Goal: Find specific page/section: Find specific page/section

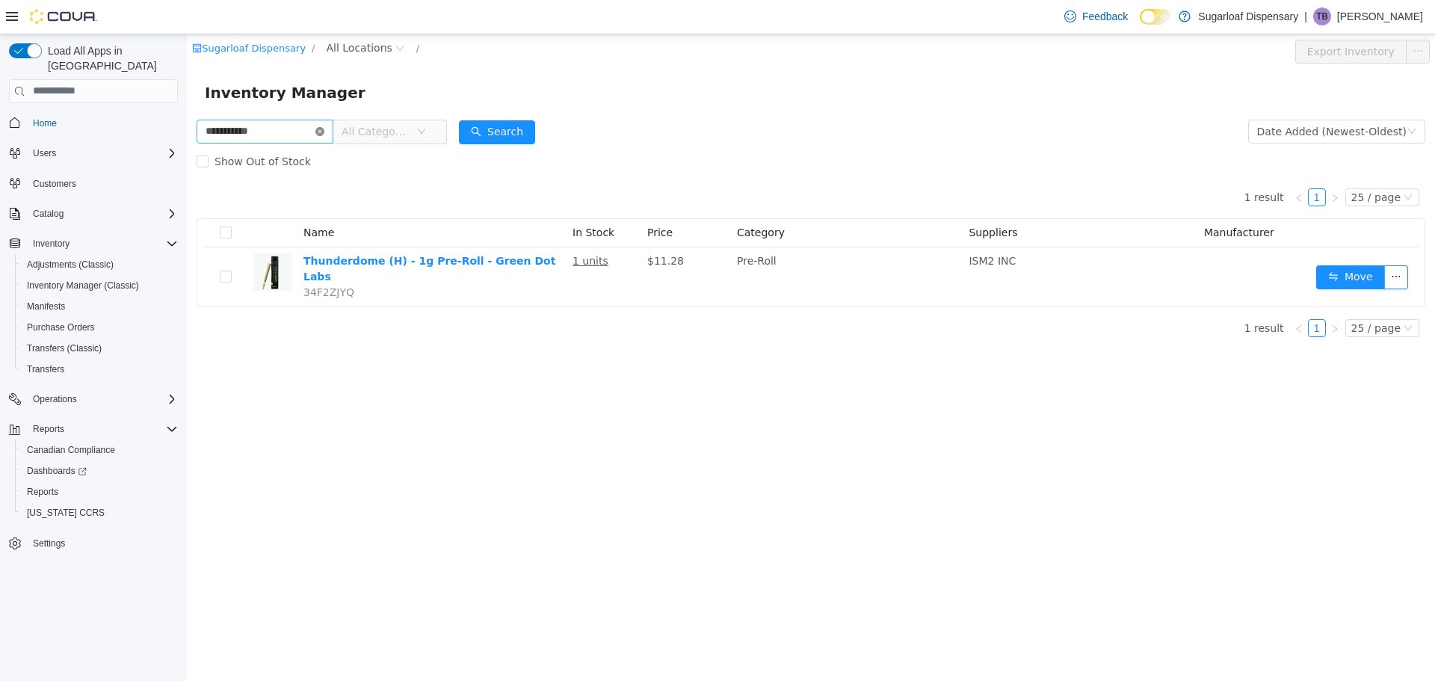
click at [324, 133] on icon "icon: close-circle" at bounding box center [319, 130] width 9 height 9
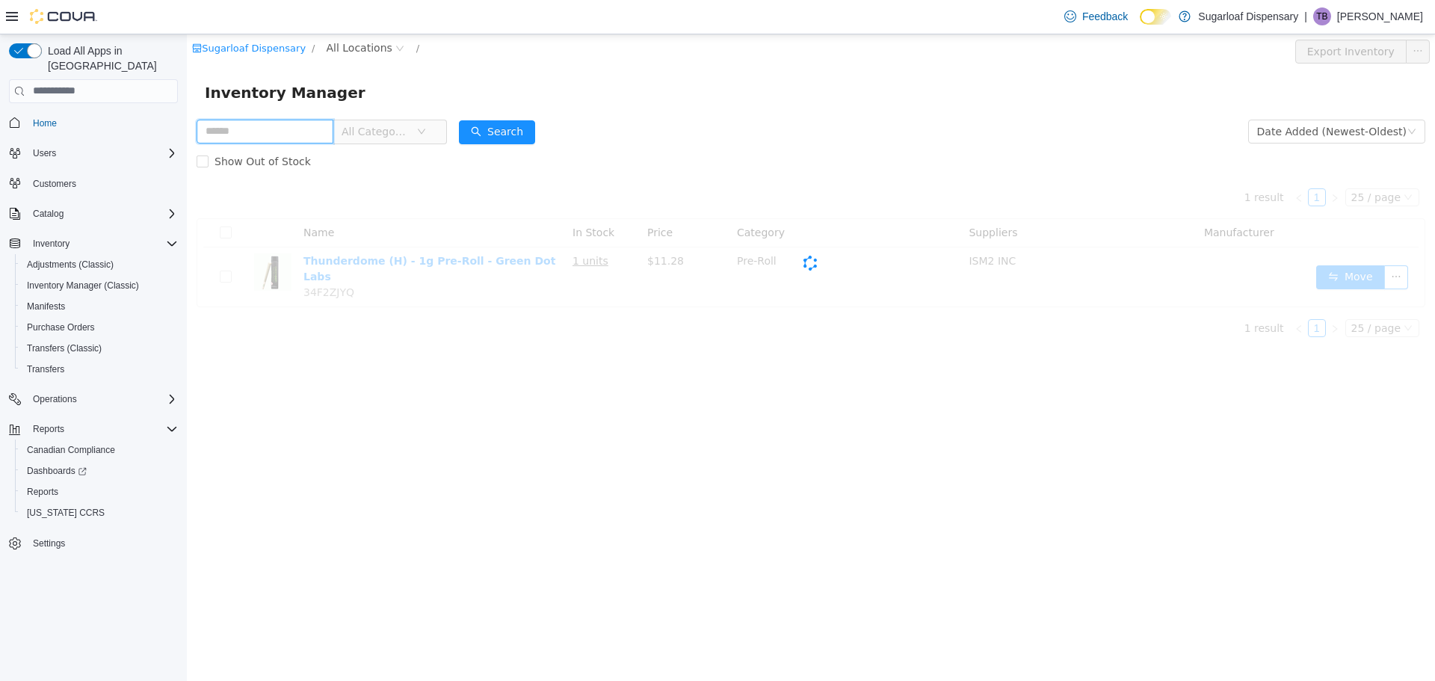
click at [308, 129] on input "text" at bounding box center [265, 131] width 137 height 24
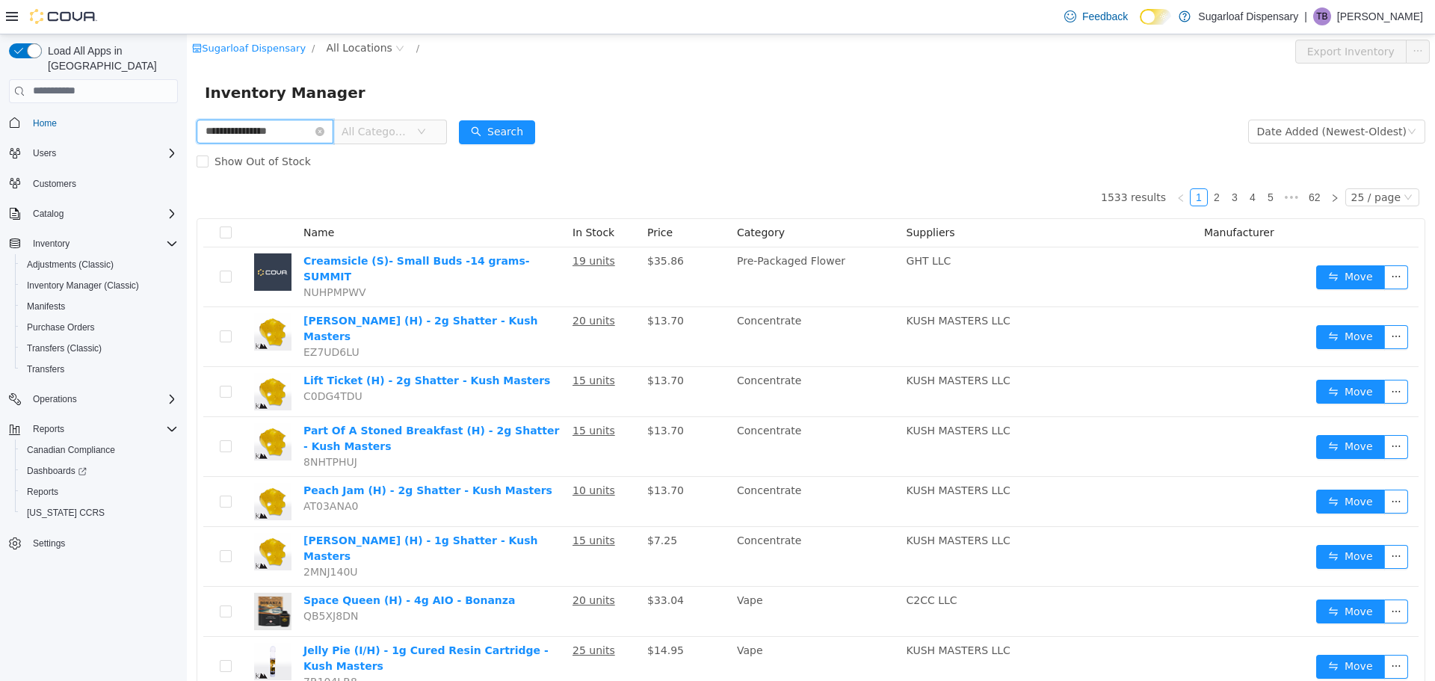
type input "**********"
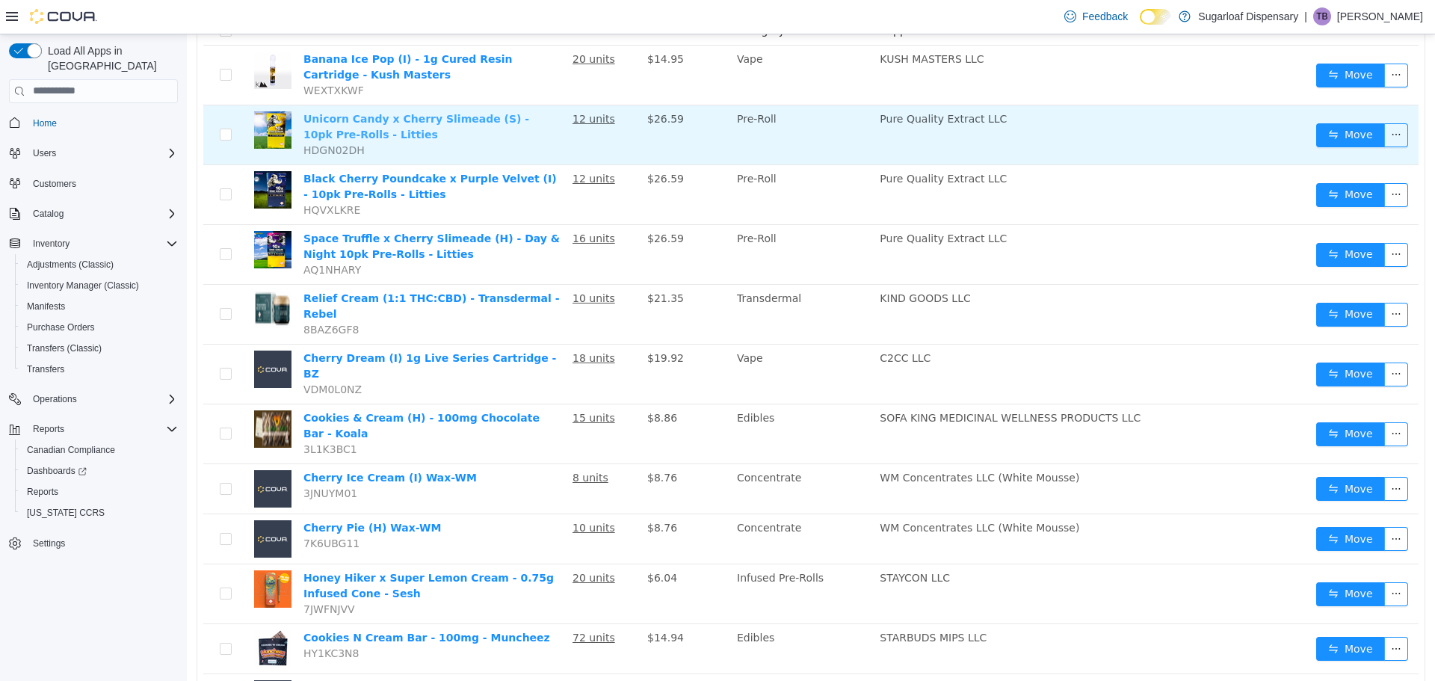
scroll to position [224, 0]
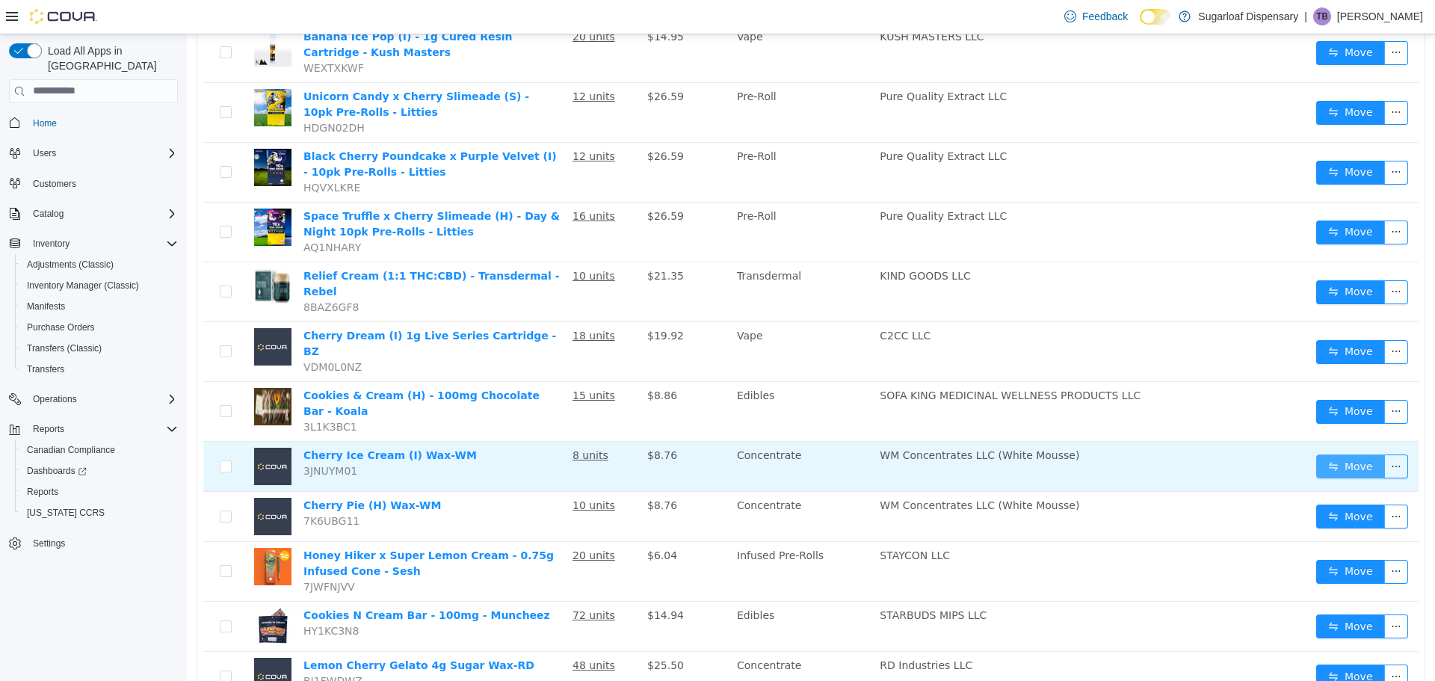
click at [1321, 454] on button "Move" at bounding box center [1350, 466] width 69 height 24
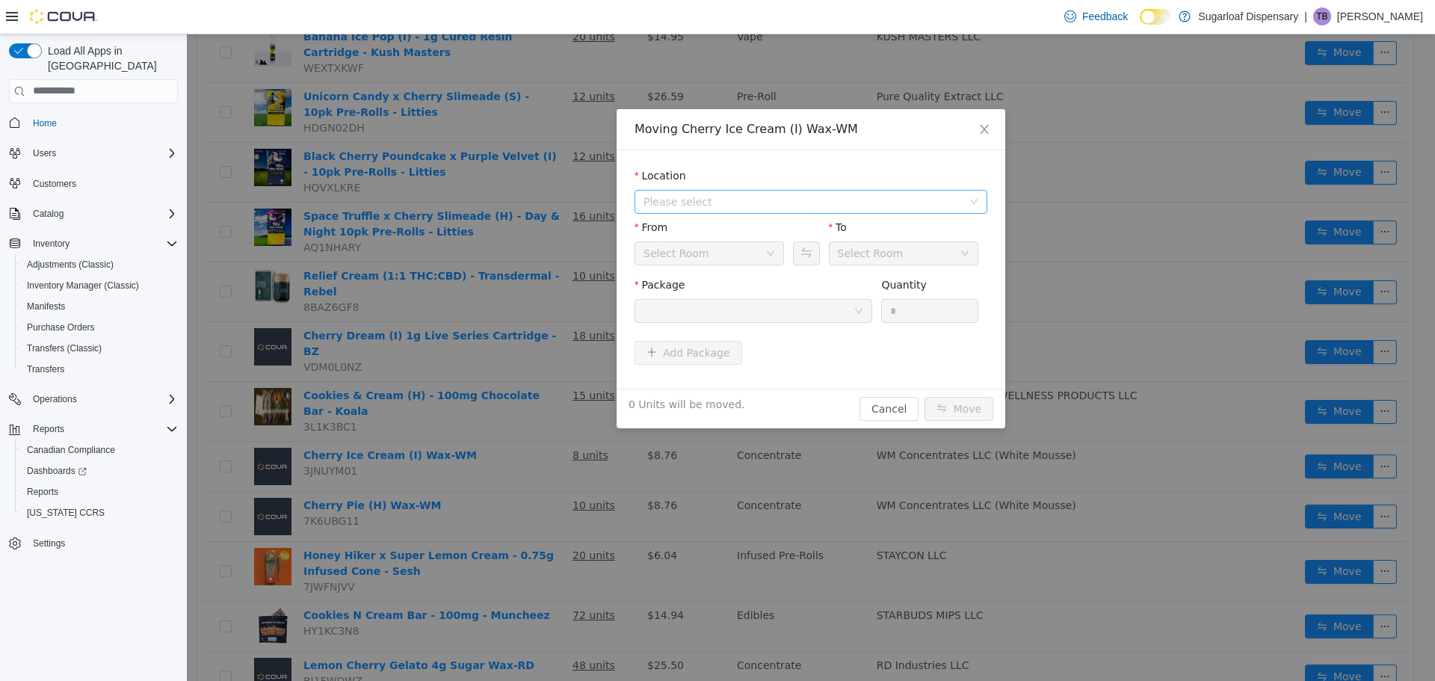
click at [793, 206] on span "Please select" at bounding box center [803, 201] width 318 height 15
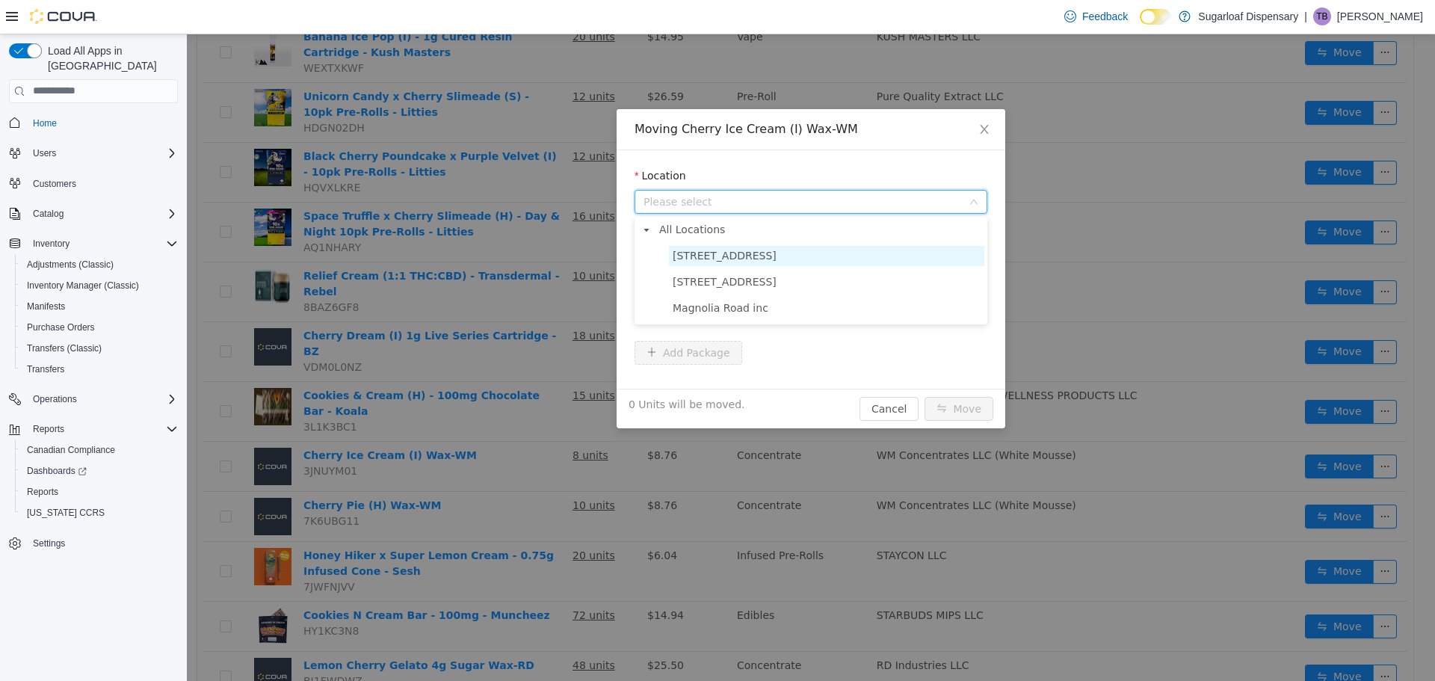
click at [753, 252] on span "[STREET_ADDRESS]" at bounding box center [725, 255] width 104 height 12
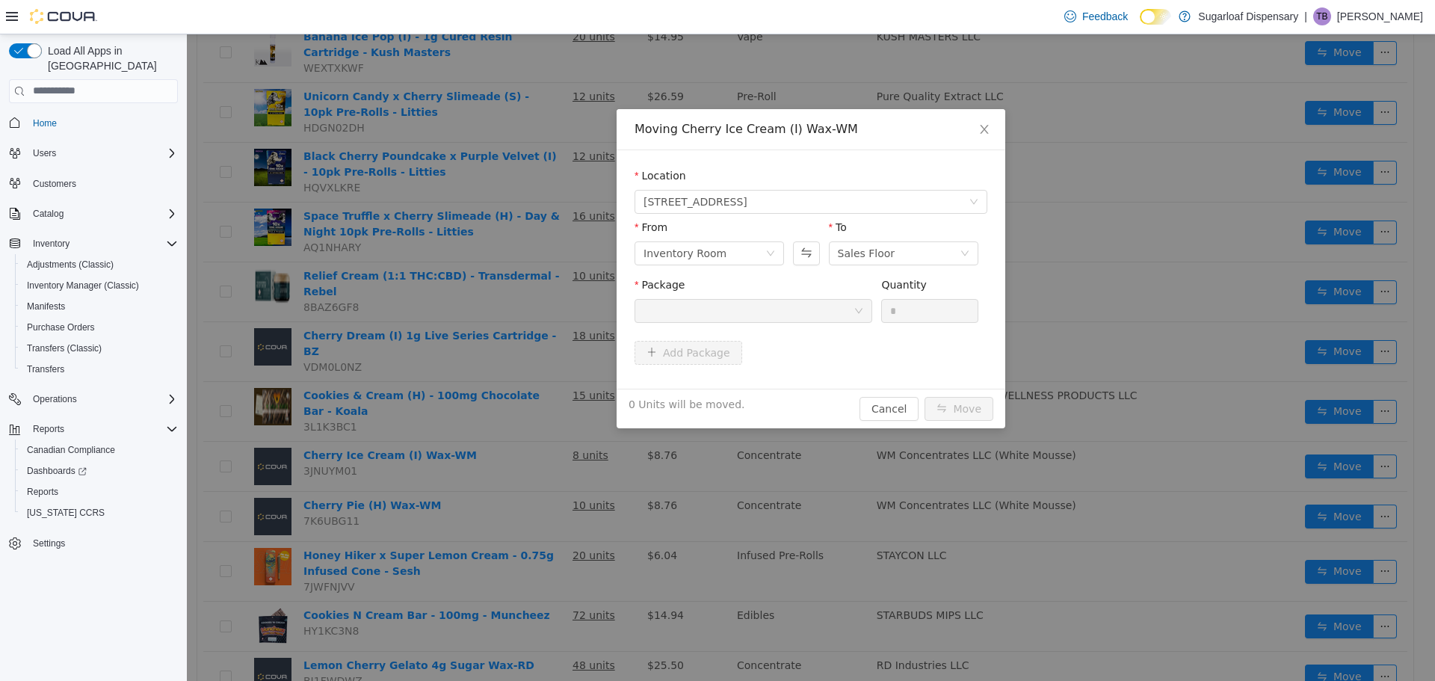
click at [831, 314] on div at bounding box center [749, 310] width 210 height 22
click at [817, 252] on button "Swap" at bounding box center [806, 253] width 26 height 24
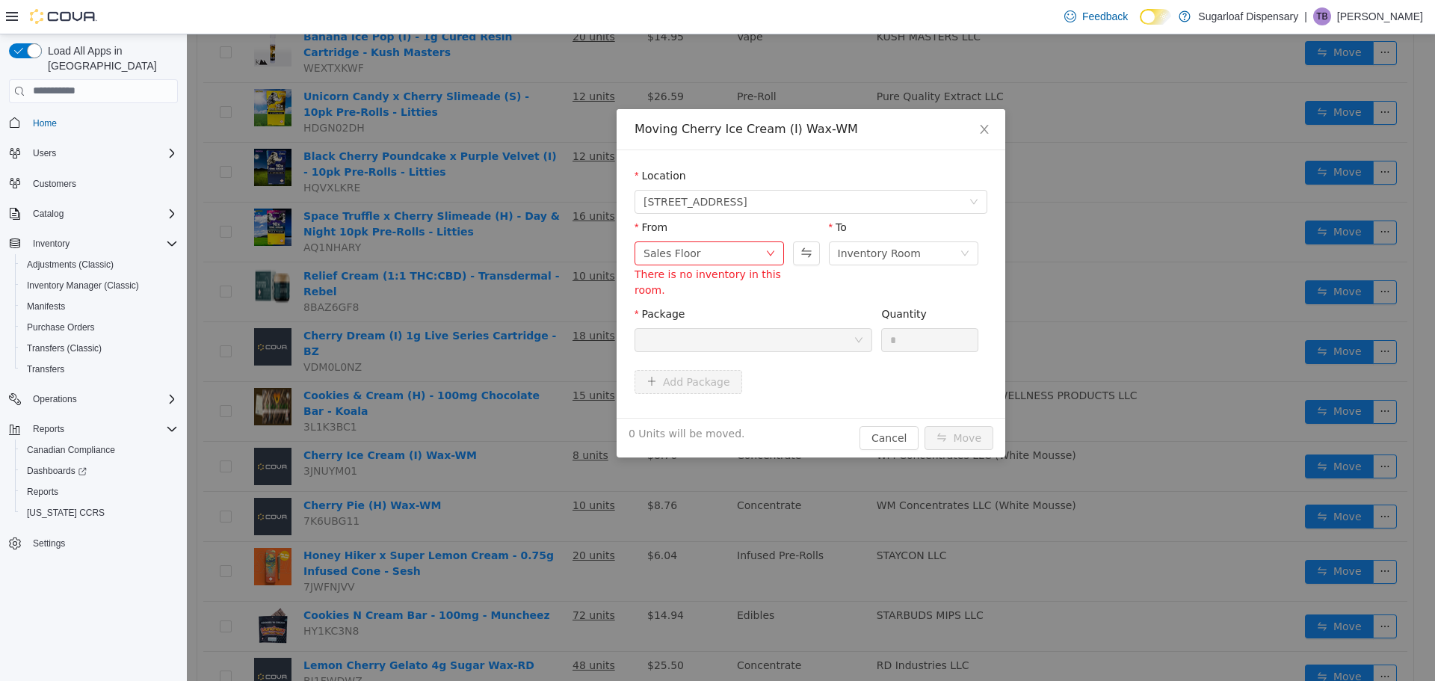
click at [843, 348] on div at bounding box center [749, 339] width 210 height 22
click at [806, 249] on button "Swap" at bounding box center [806, 253] width 26 height 24
click at [987, 130] on icon "icon: close" at bounding box center [984, 129] width 12 height 12
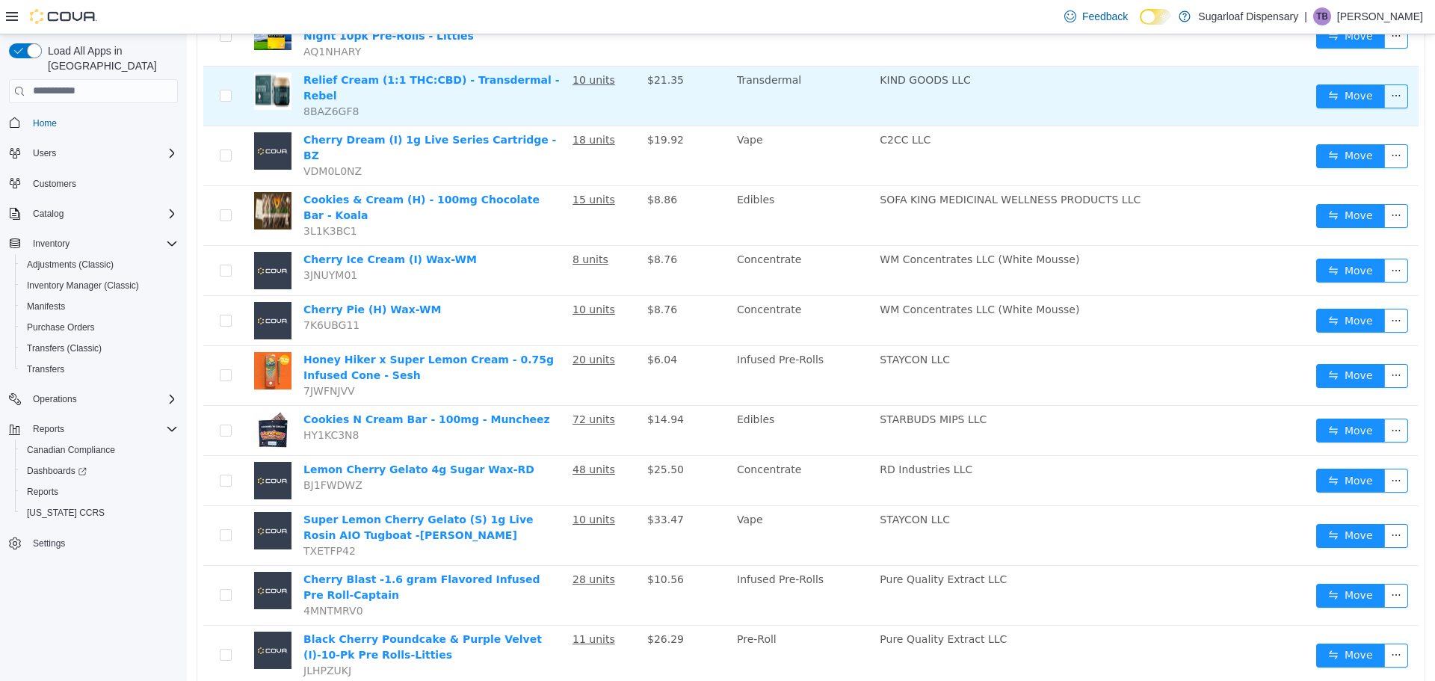
scroll to position [0, 0]
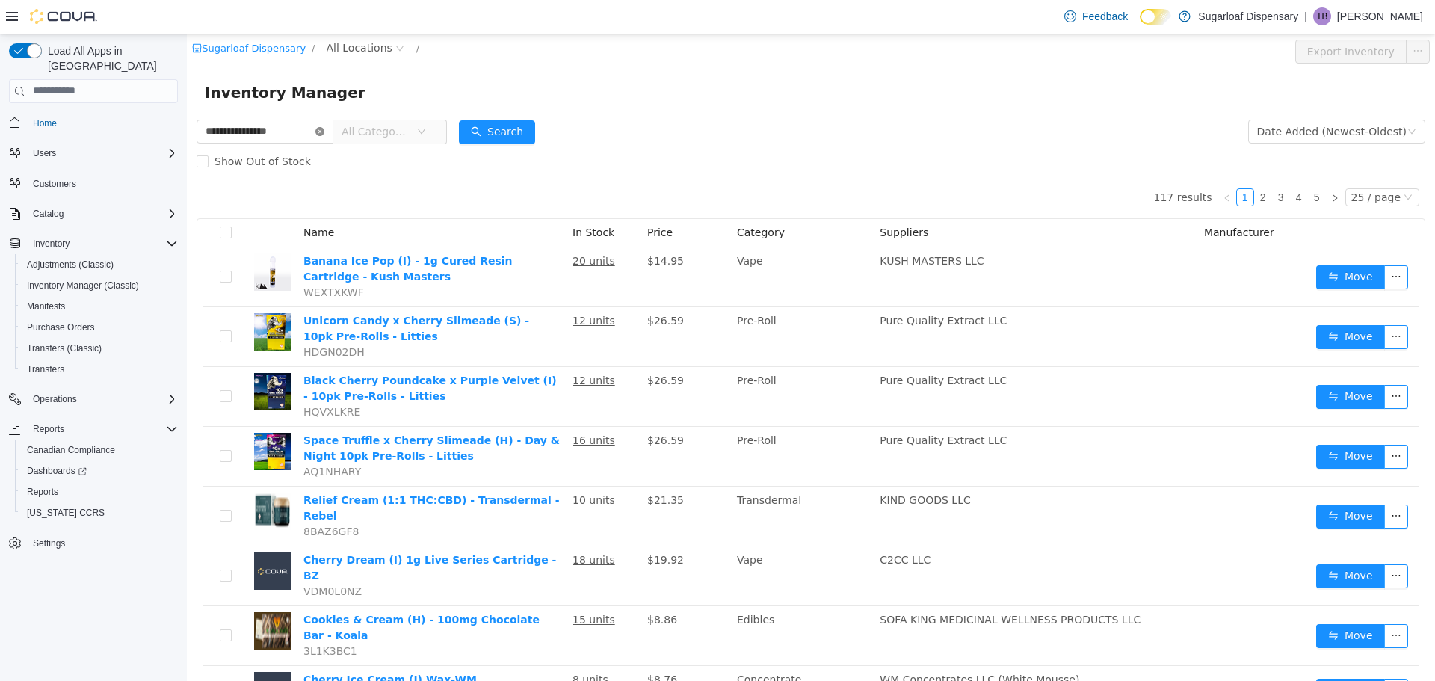
click at [324, 134] on icon "icon: close-circle" at bounding box center [319, 130] width 9 height 9
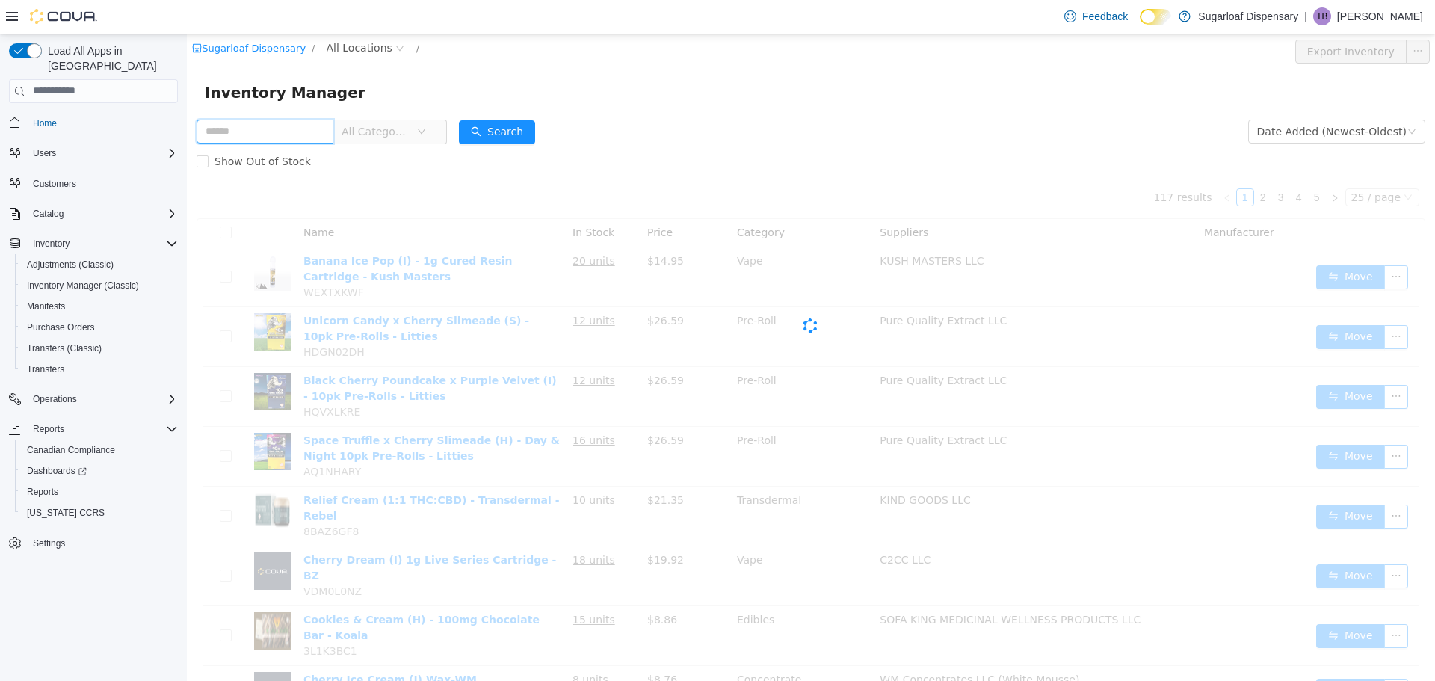
click at [273, 129] on input "text" at bounding box center [265, 131] width 137 height 24
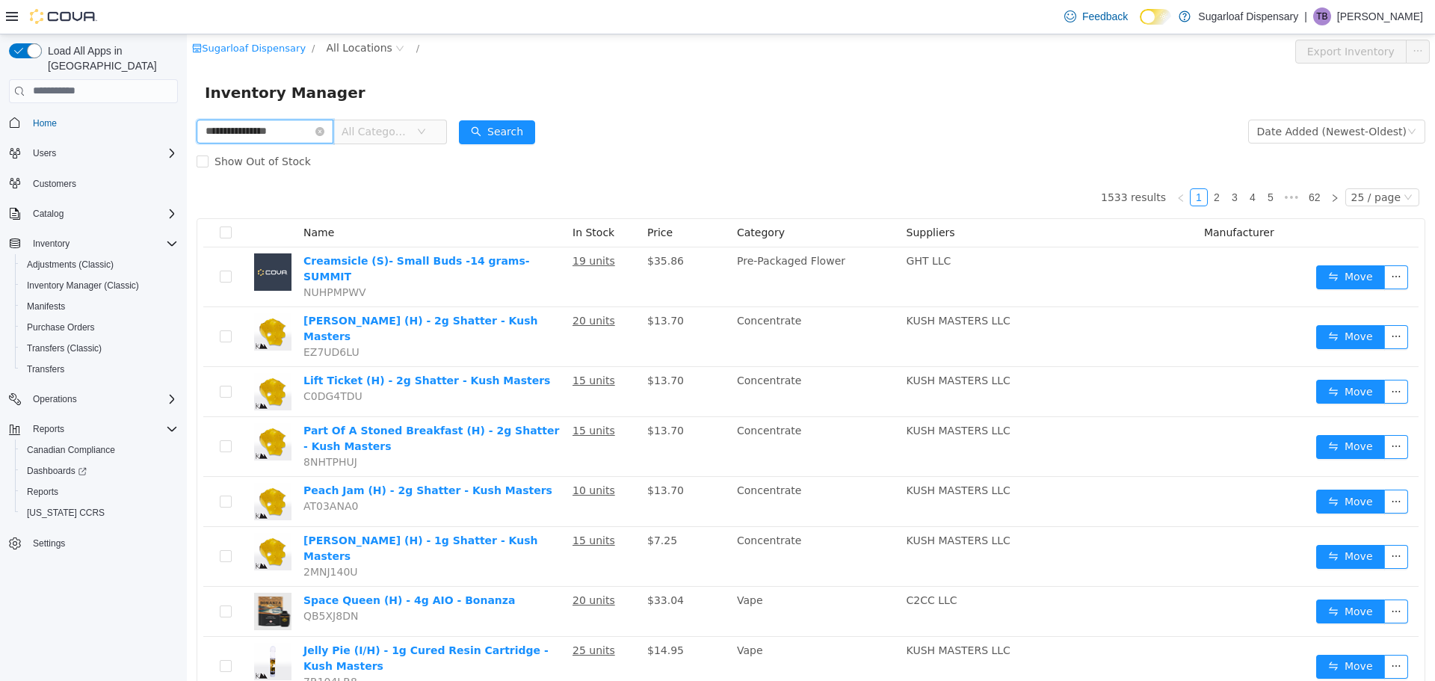
type input "**********"
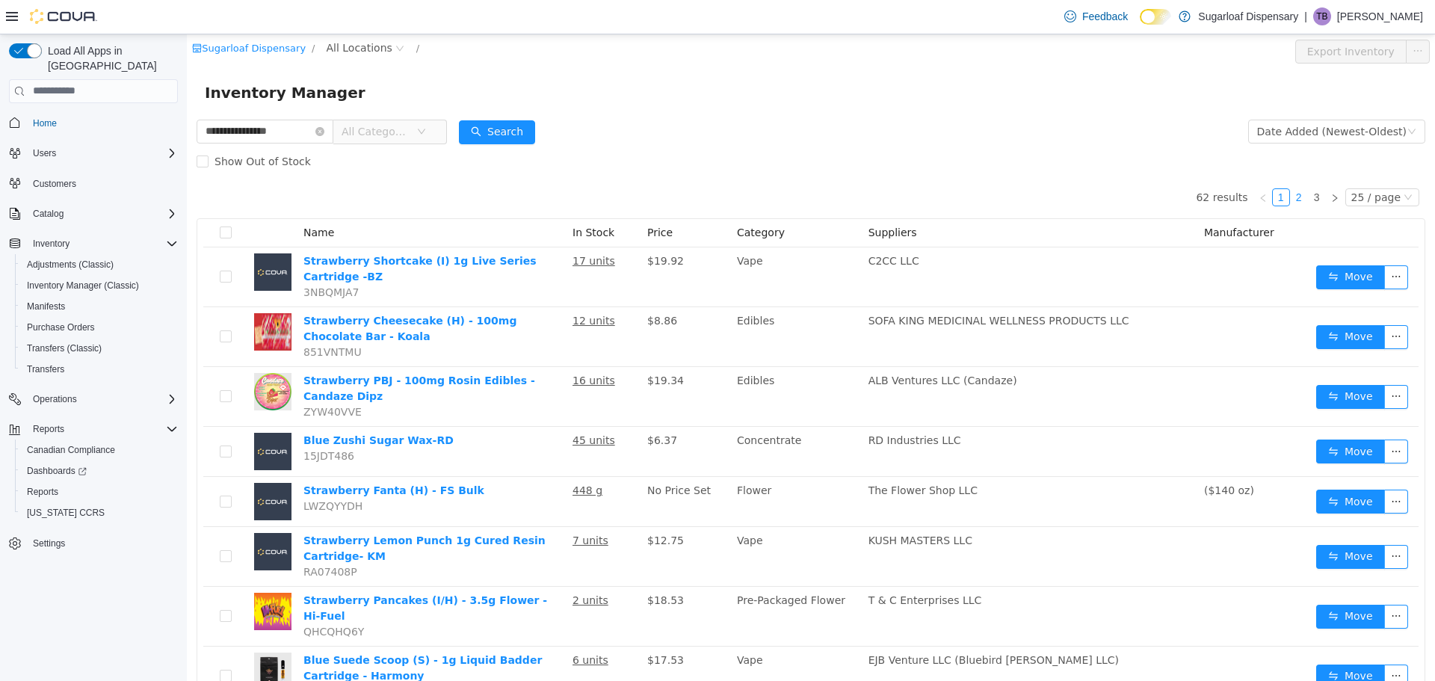
click at [1292, 195] on link "2" at bounding box center [1299, 196] width 16 height 16
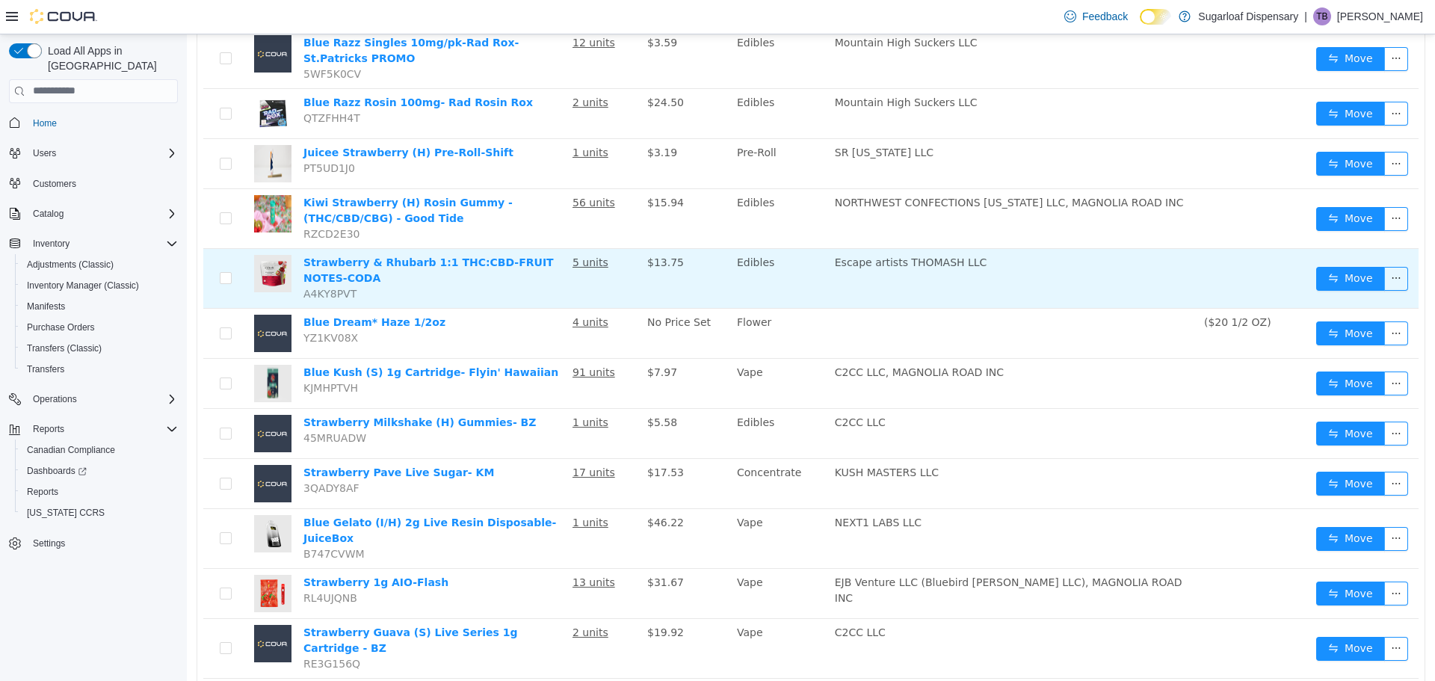
scroll to position [910, 0]
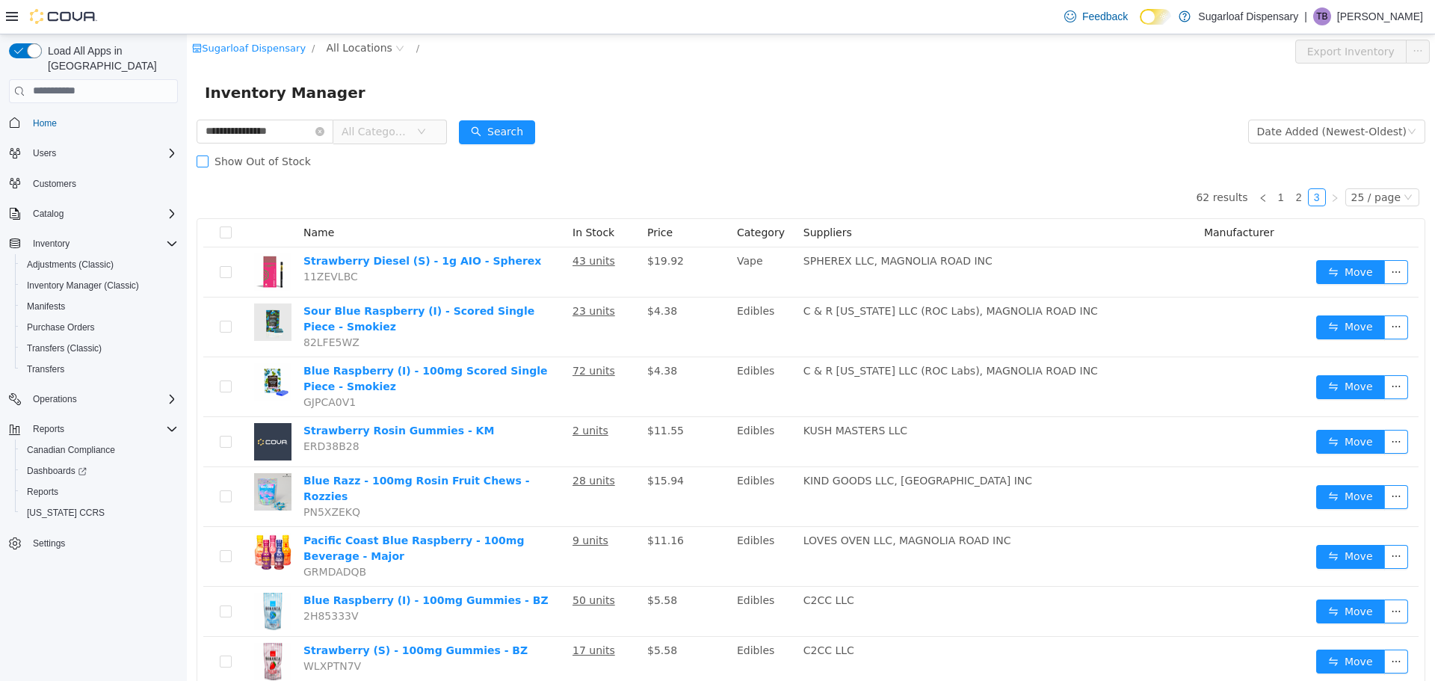
click at [271, 160] on span "Show Out of Stock" at bounding box center [263, 161] width 108 height 12
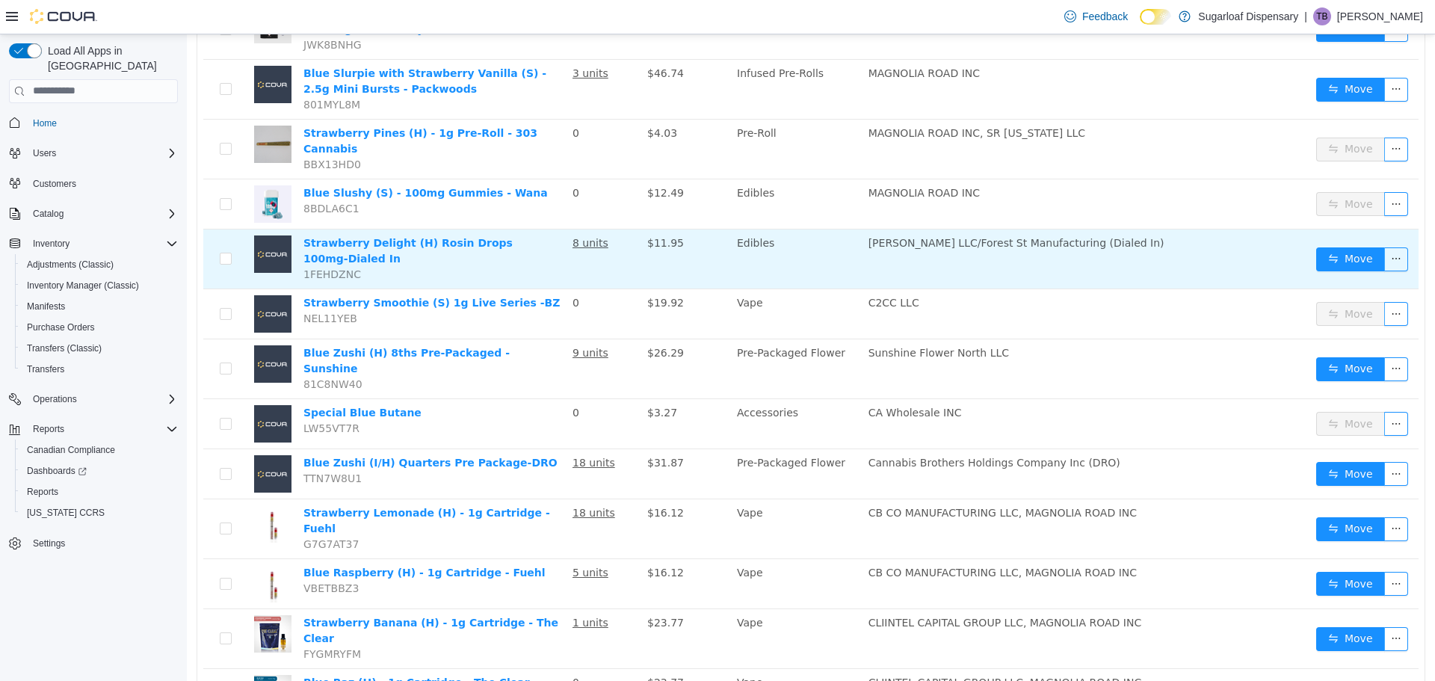
scroll to position [900, 0]
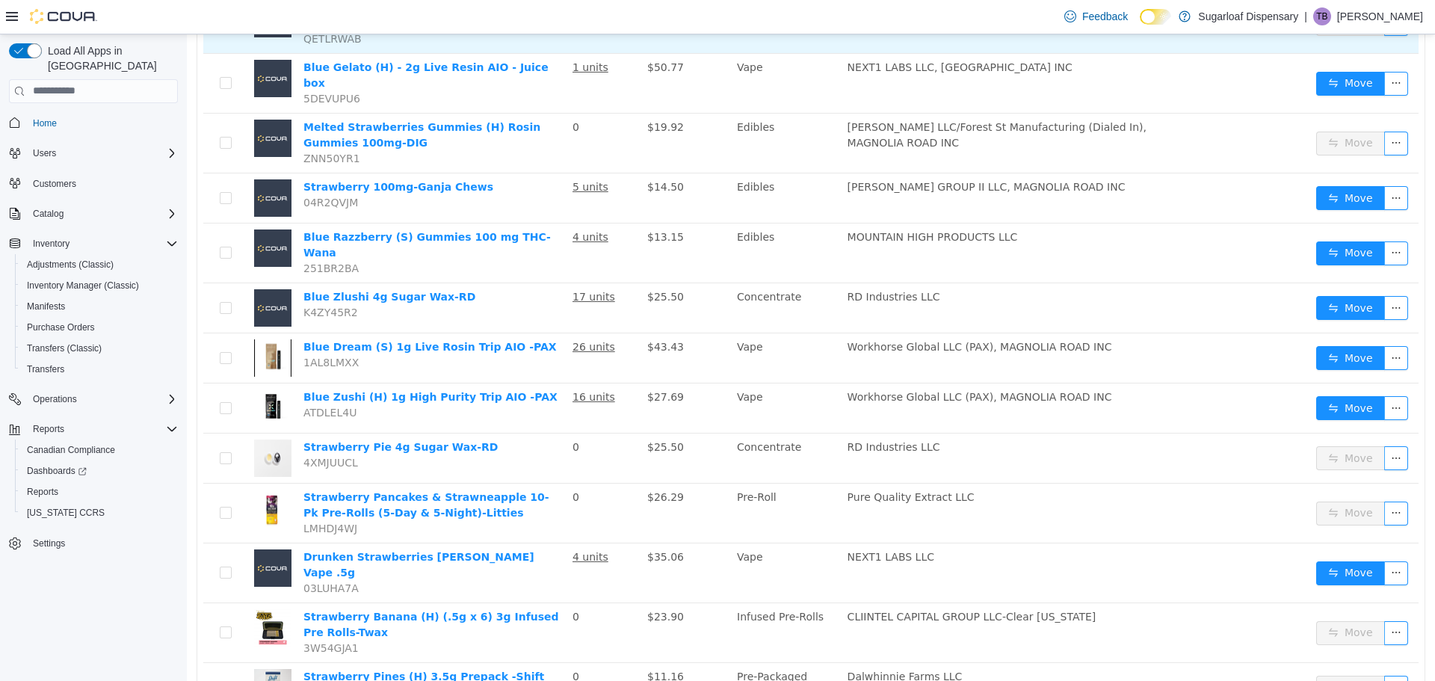
scroll to position [948, 0]
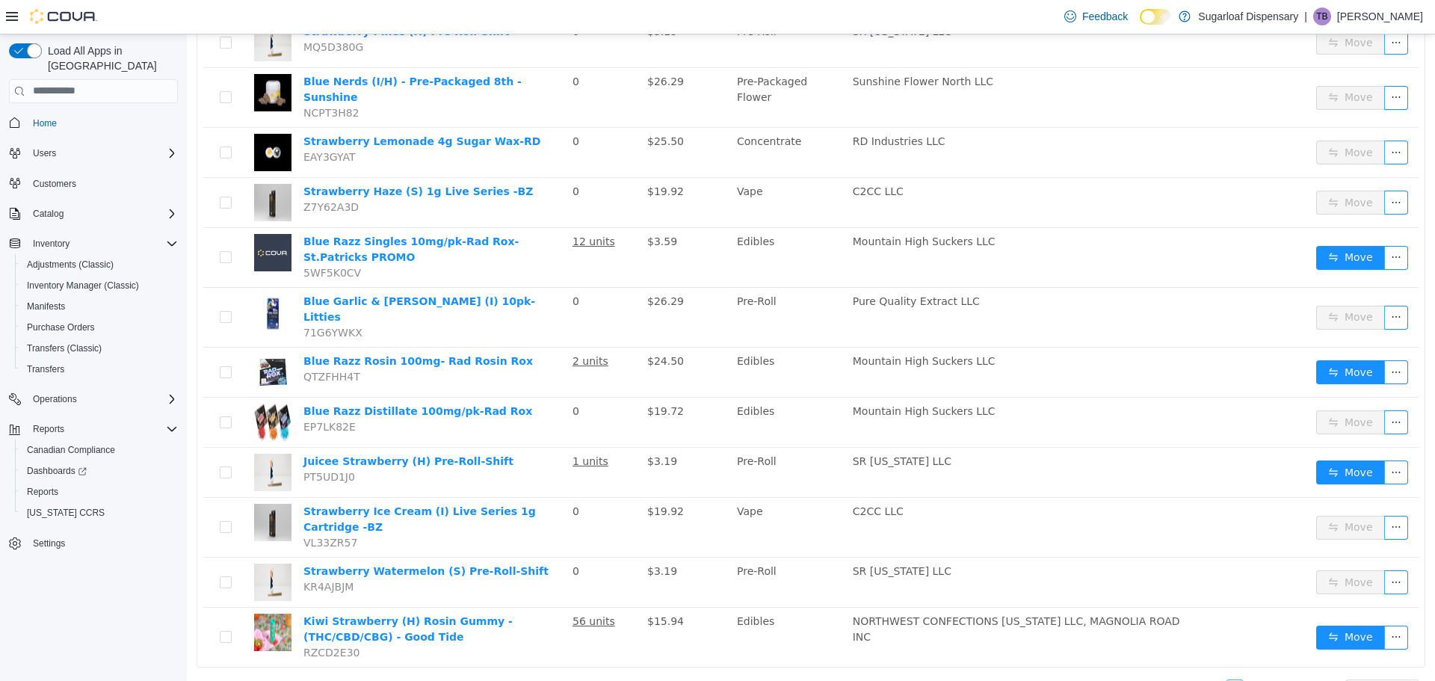
scroll to position [900, 0]
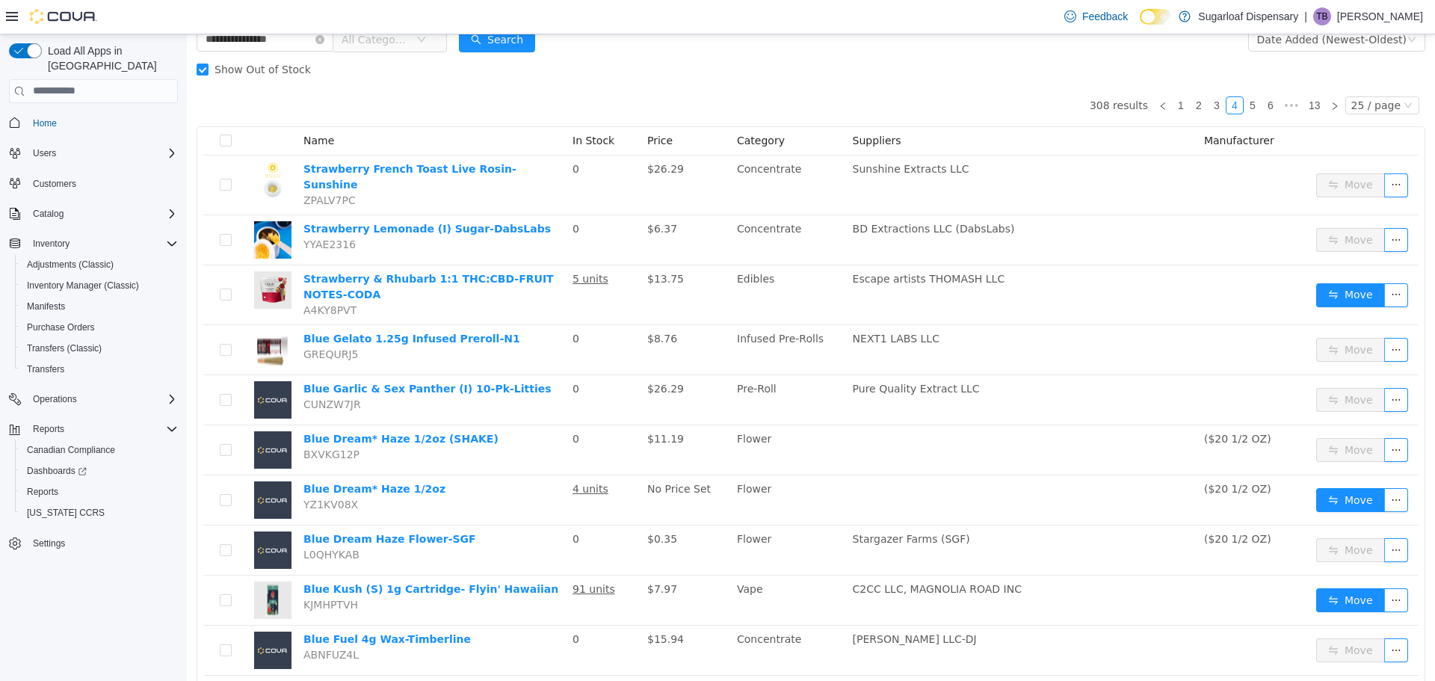
scroll to position [68, 0]
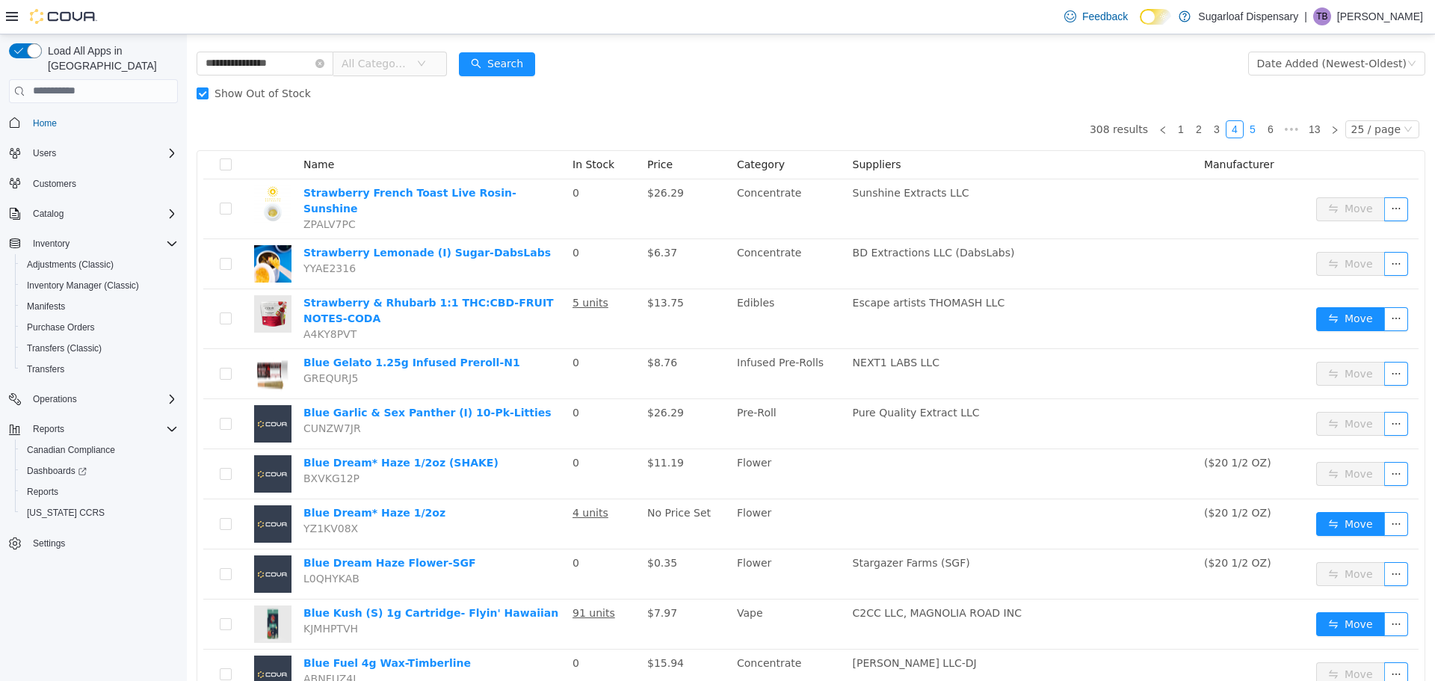
click at [1246, 135] on link "5" at bounding box center [1252, 128] width 16 height 16
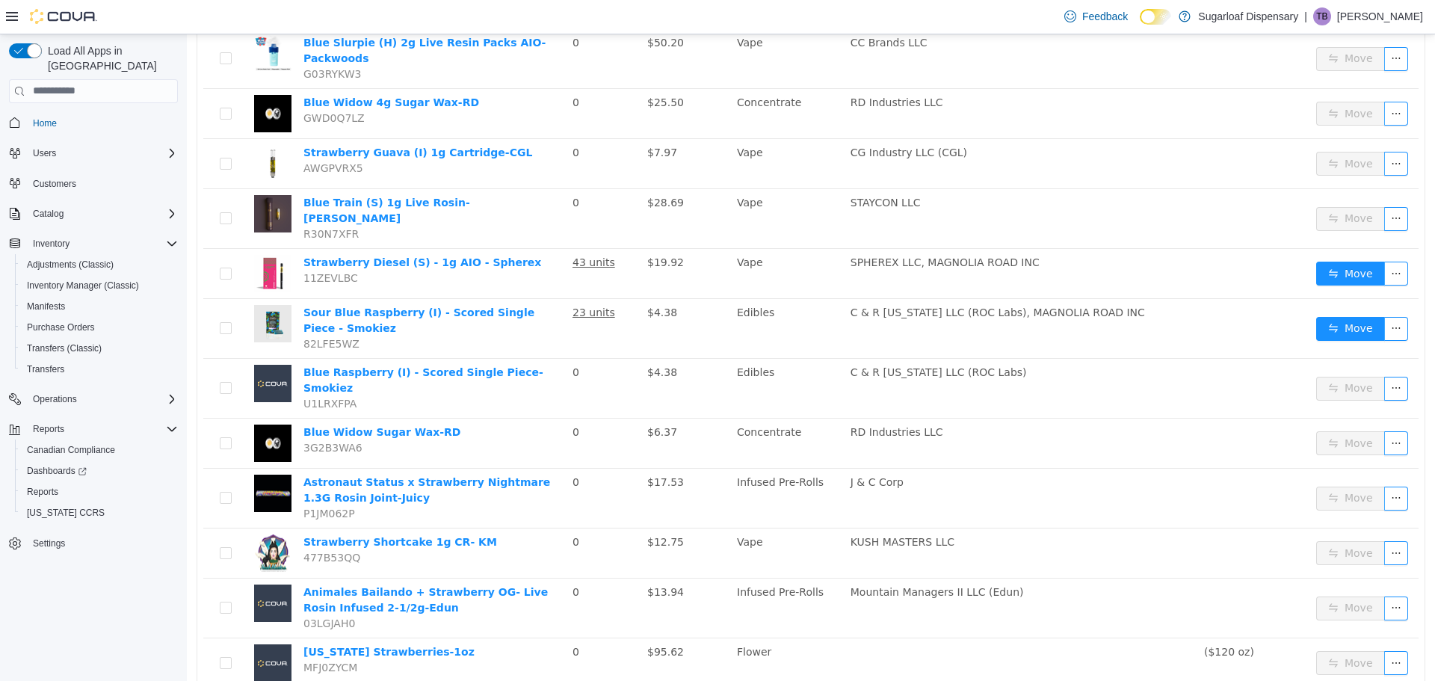
scroll to position [910, 0]
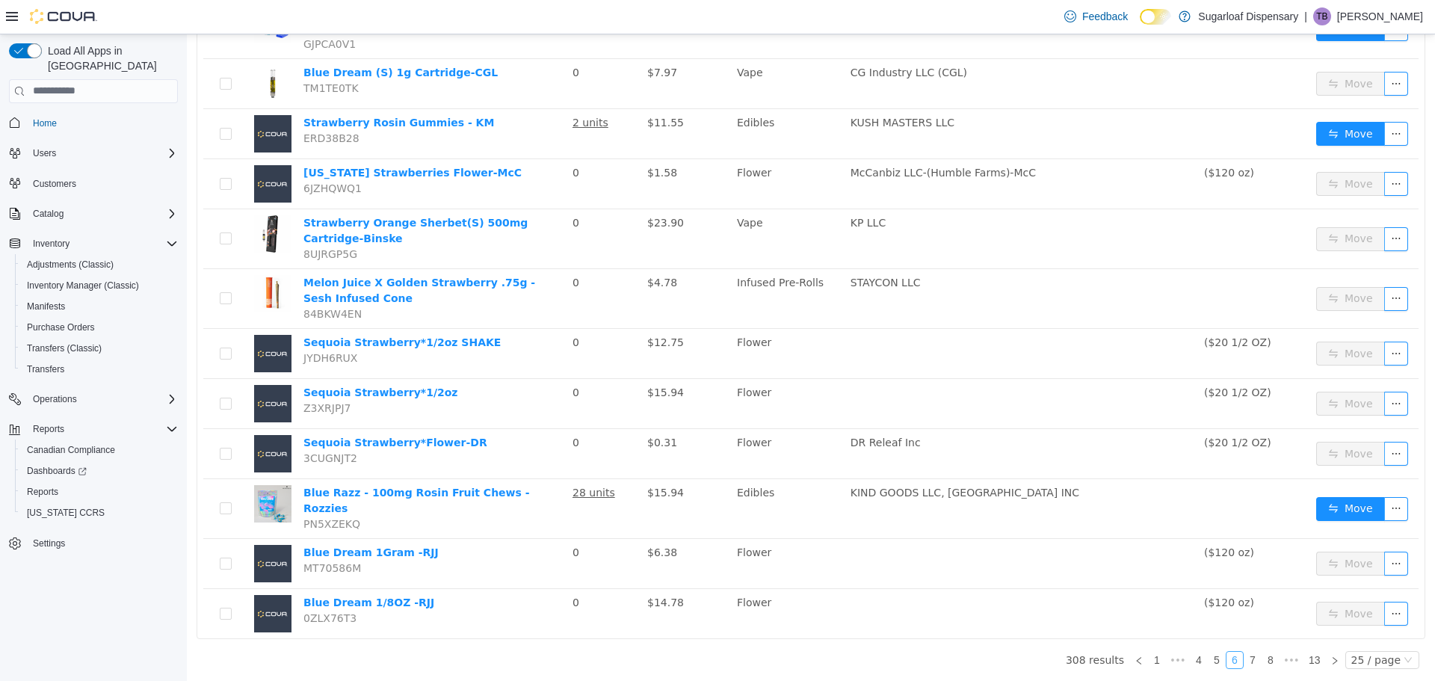
scroll to position [1025, 0]
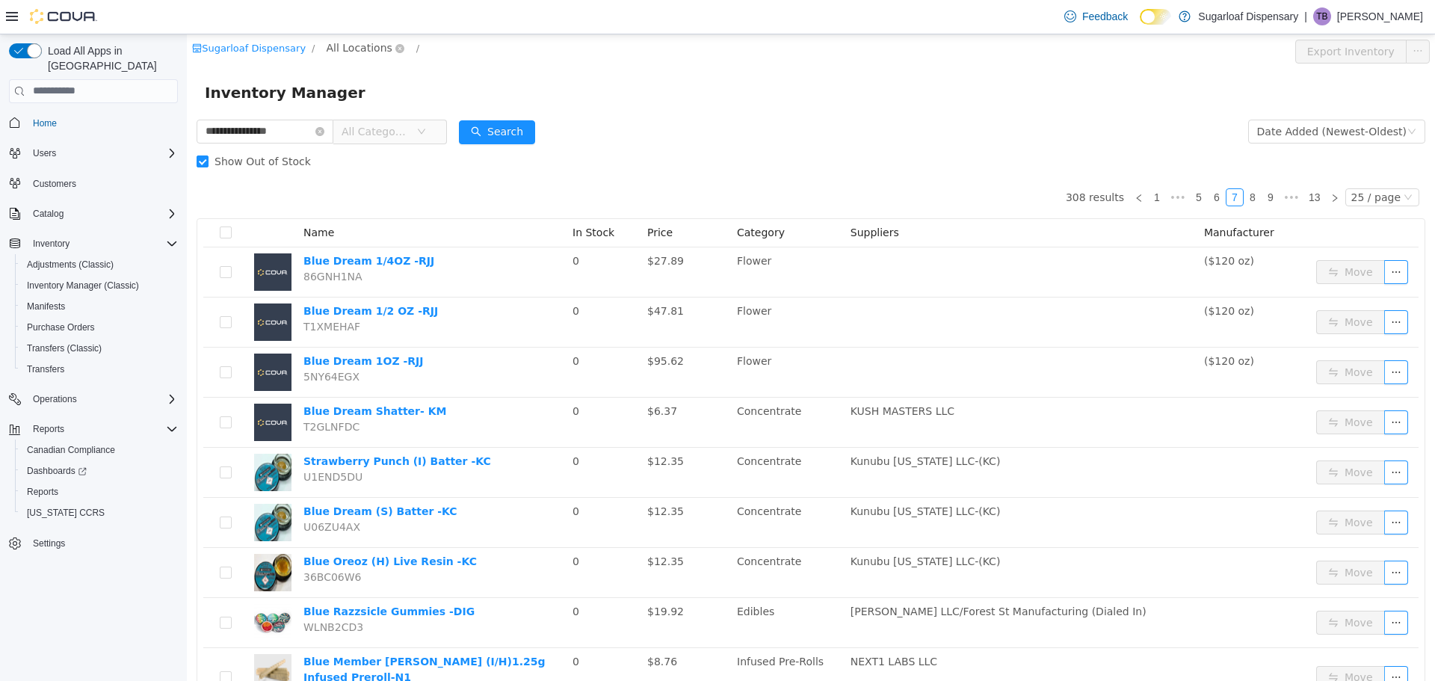
click at [360, 43] on span "All Locations" at bounding box center [360, 47] width 66 height 16
click at [380, 133] on span "[STREET_ADDRESS]" at bounding box center [400, 128] width 104 height 12
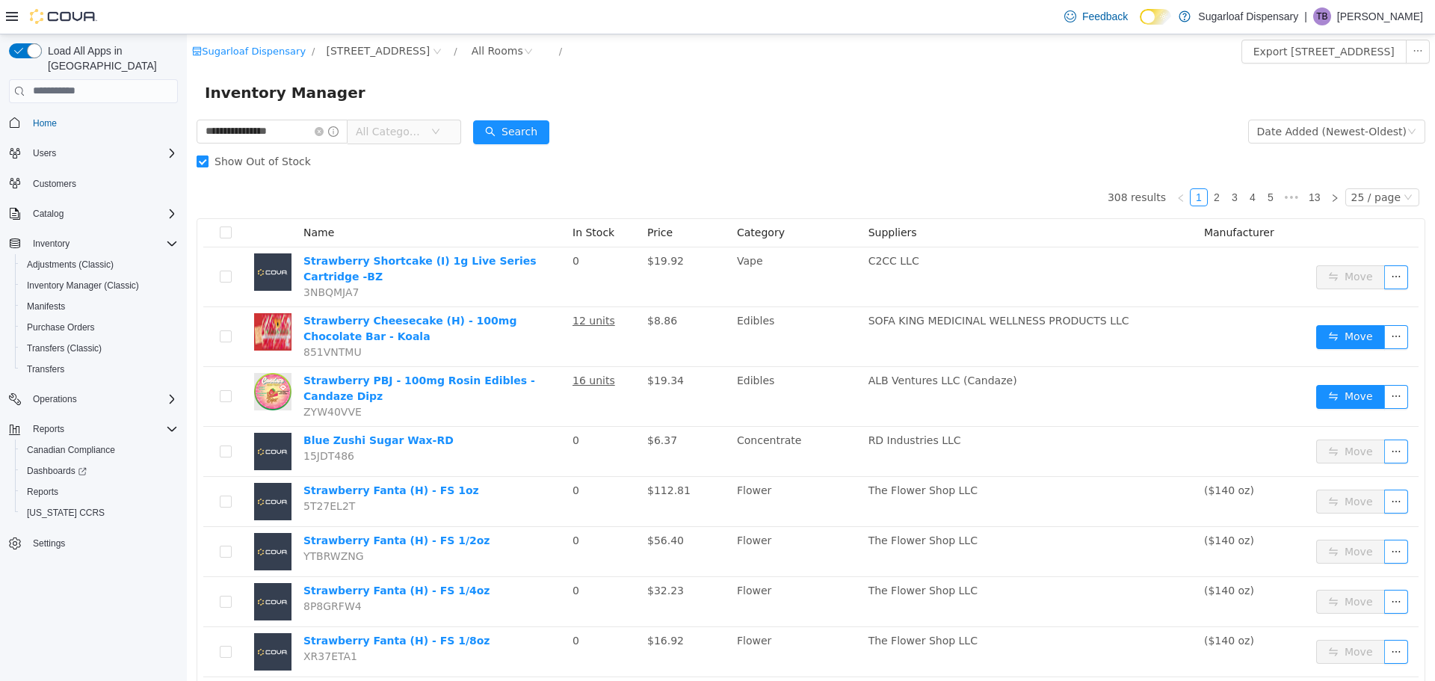
click at [272, 158] on span "Show Out of Stock" at bounding box center [263, 161] width 108 height 12
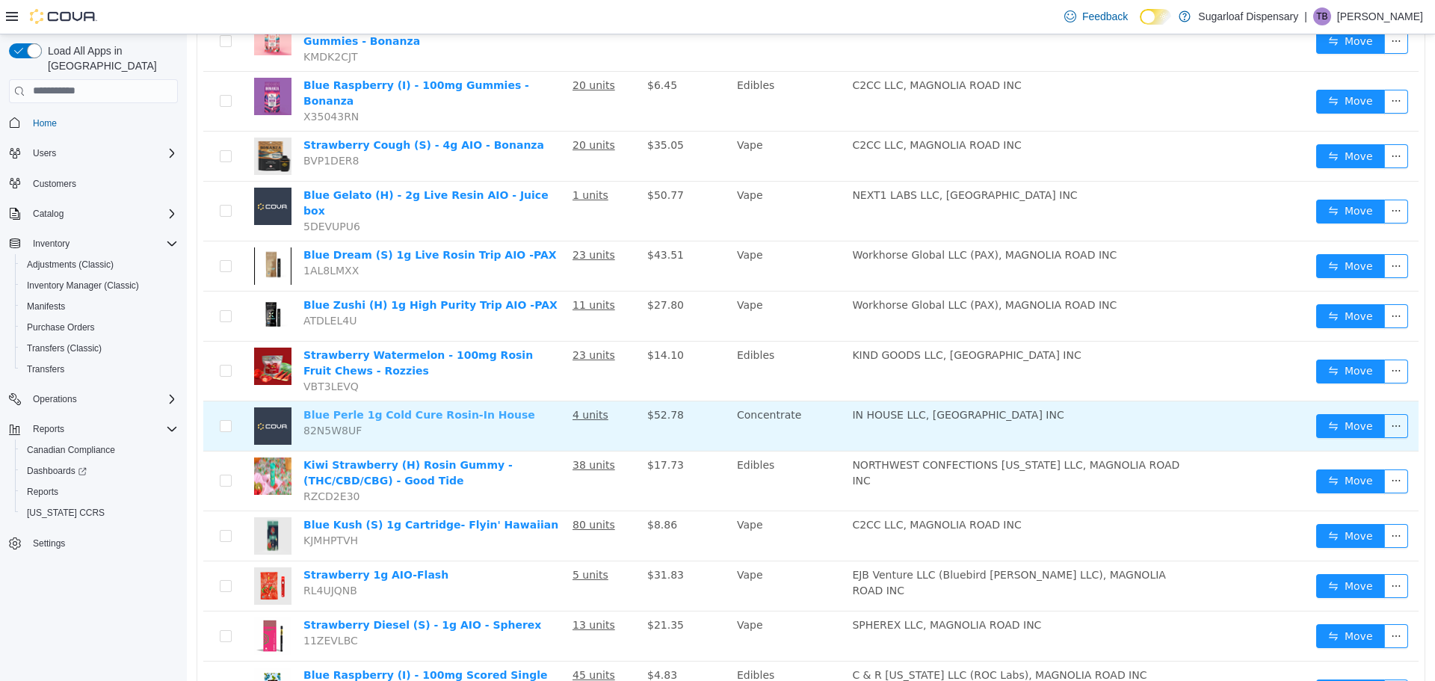
scroll to position [939, 0]
